Goal: Find specific page/section: Find specific page/section

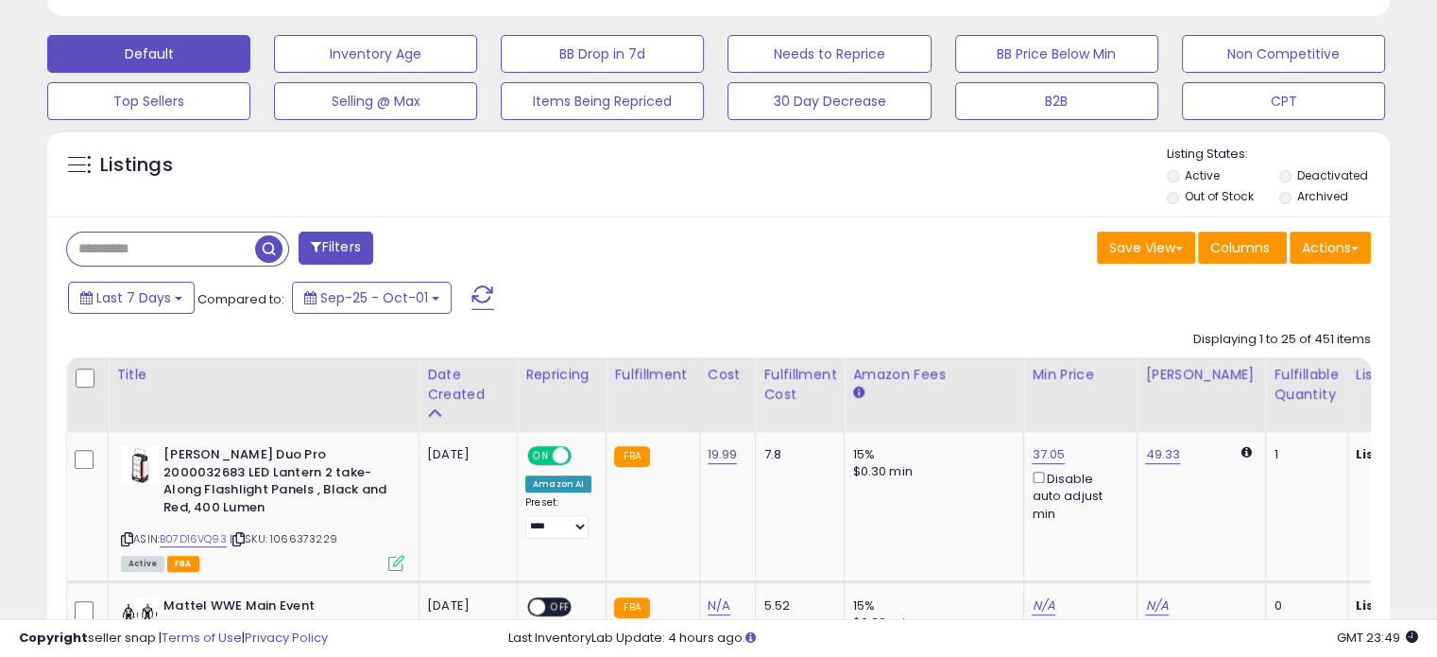
scroll to position [559, 0]
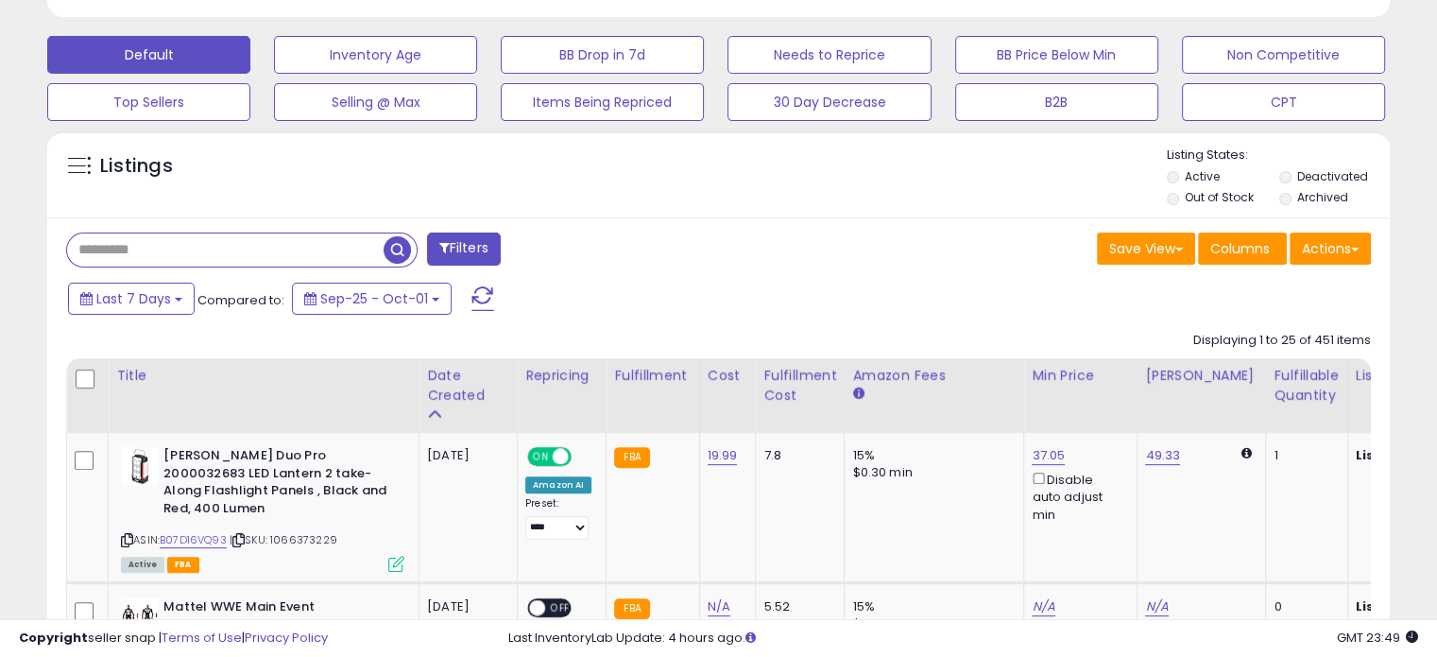
click at [103, 248] on input "text" at bounding box center [225, 249] width 317 height 33
paste input "**********"
type input "**********"
click at [397, 236] on span "button" at bounding box center [397, 249] width 27 height 27
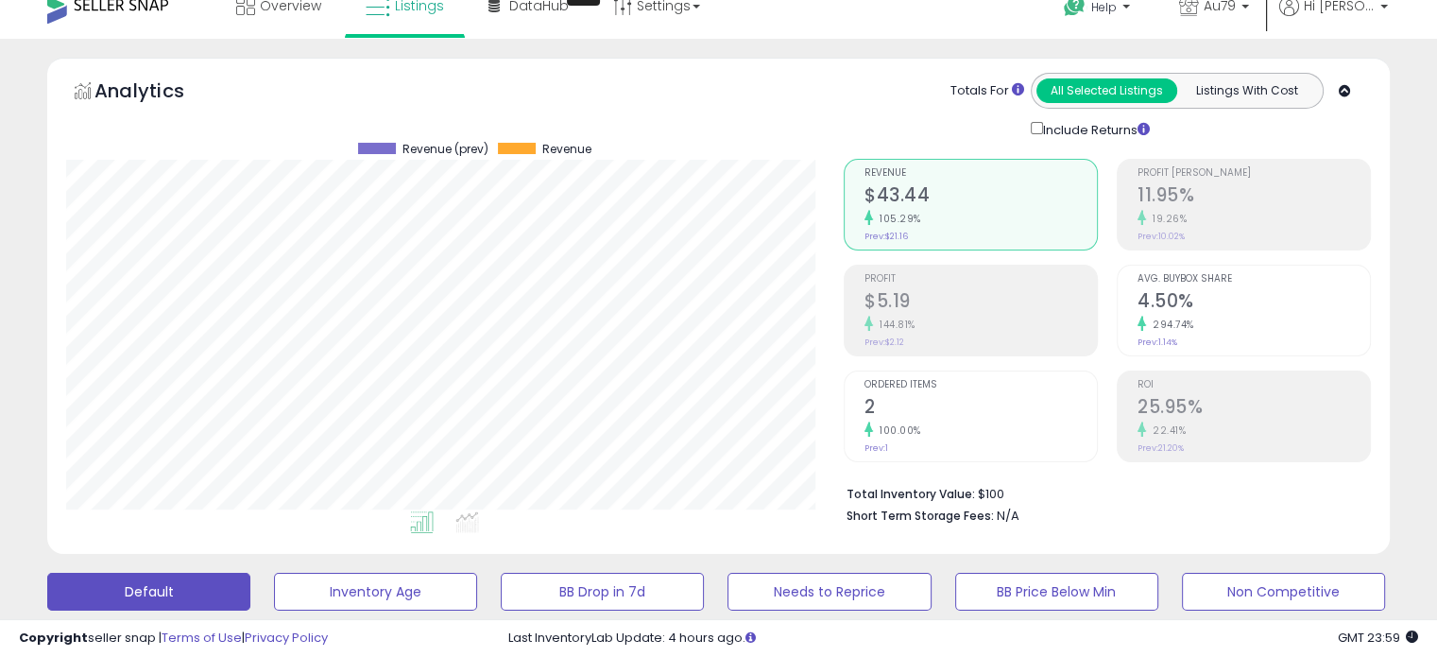
scroll to position [0, 0]
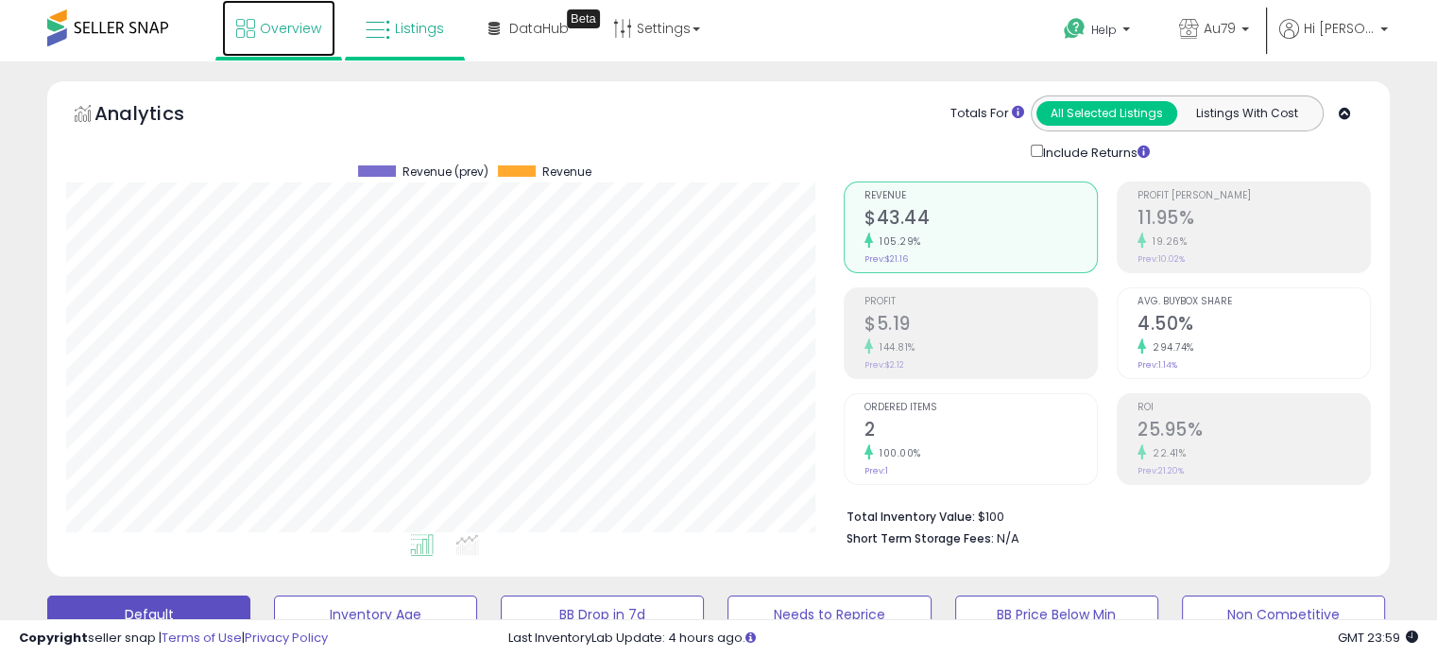
click at [276, 26] on span "Overview" at bounding box center [290, 28] width 61 height 19
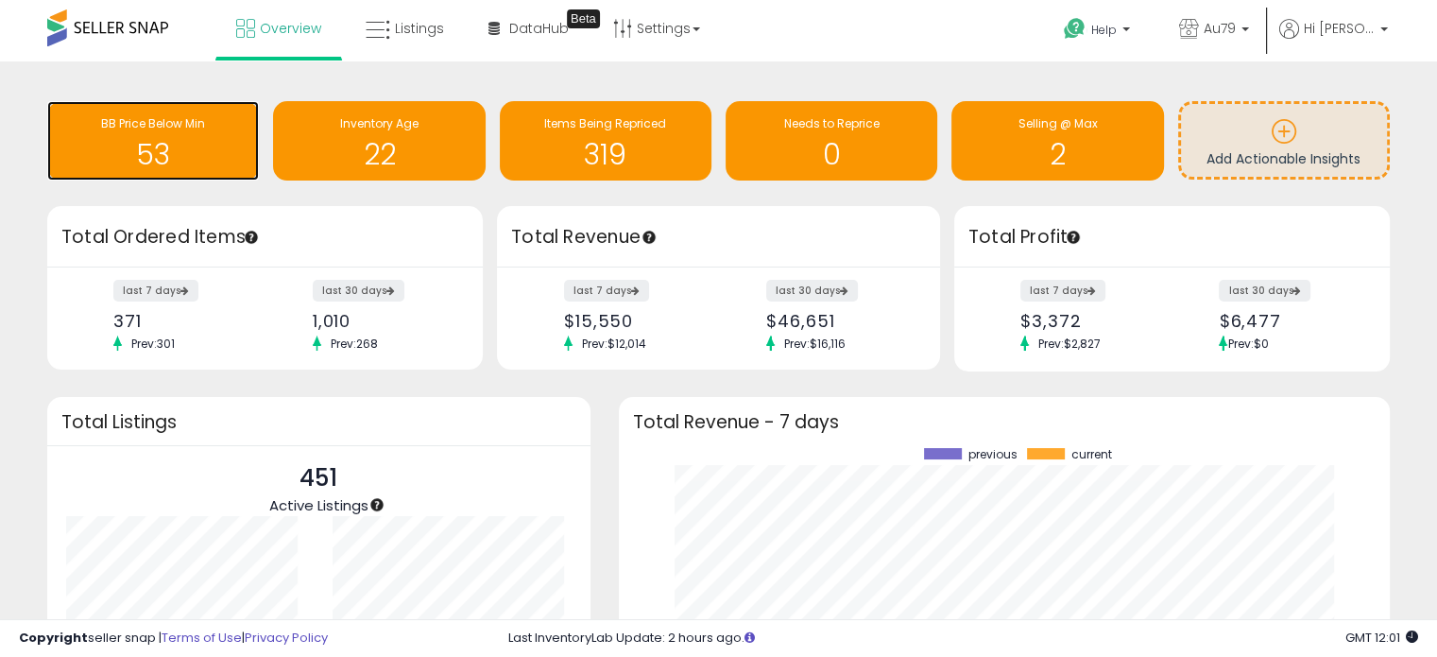
click at [166, 139] on h1 "53" at bounding box center [153, 154] width 193 height 31
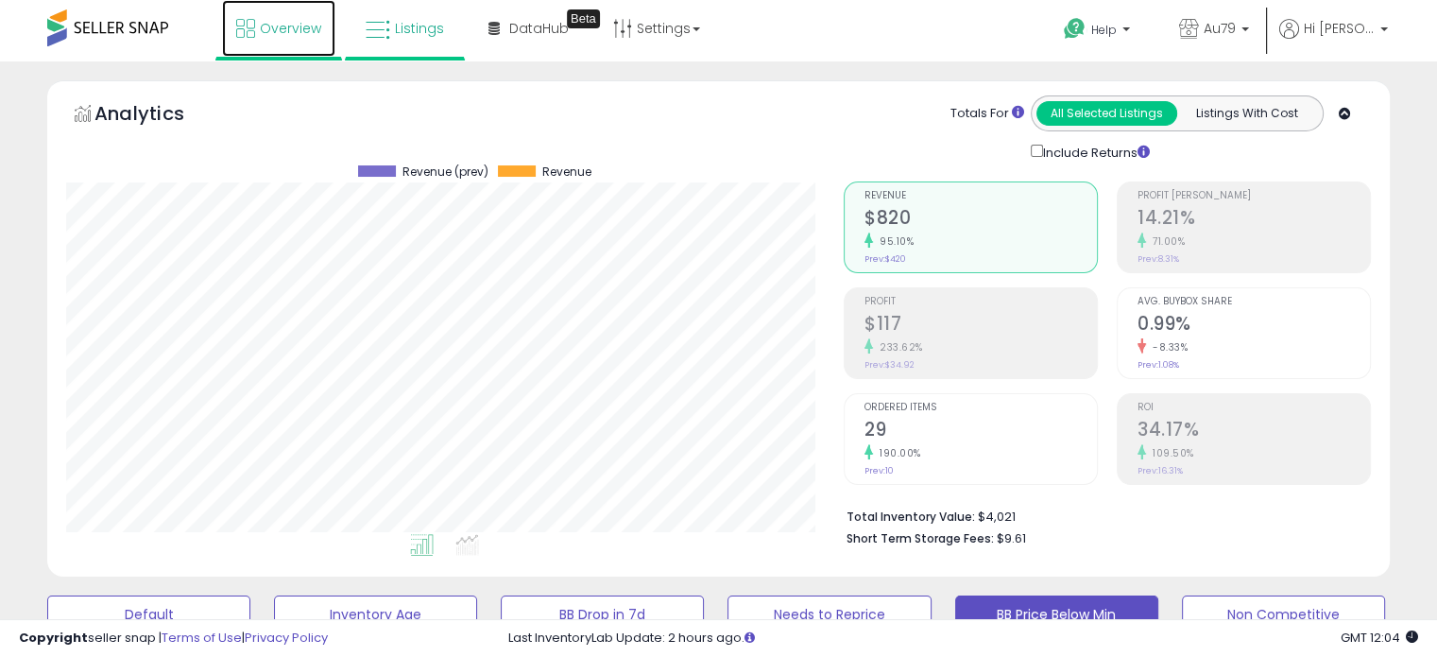
click at [281, 29] on span "Overview" at bounding box center [290, 28] width 61 height 19
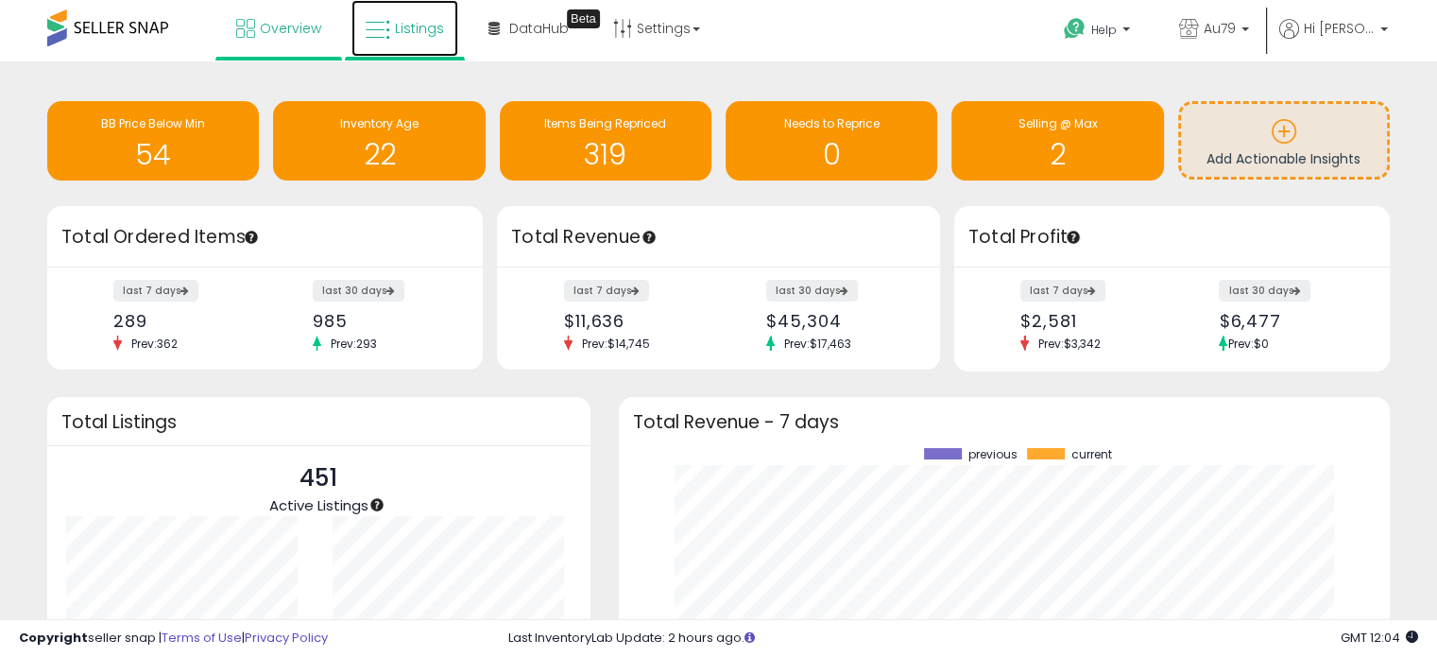
click at [403, 29] on span "Listings" at bounding box center [419, 28] width 49 height 19
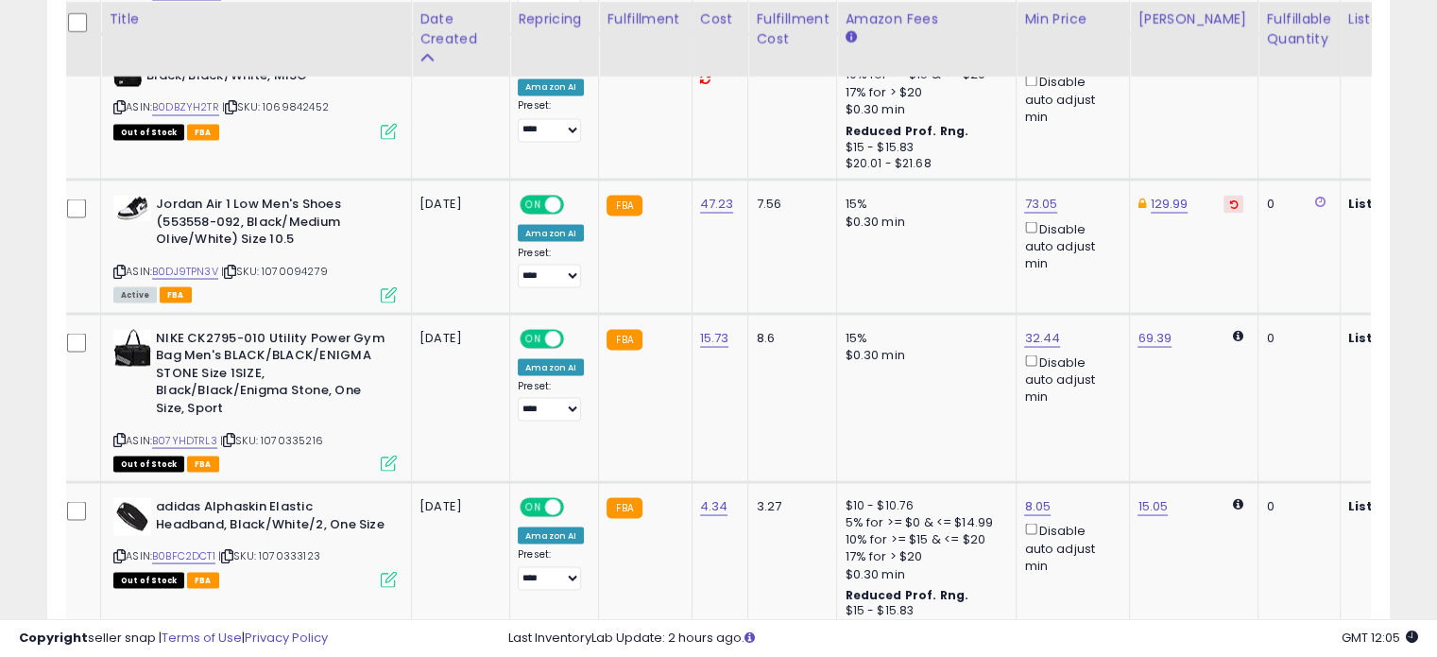
scroll to position [0, 11]
